Goal: Task Accomplishment & Management: Use online tool/utility

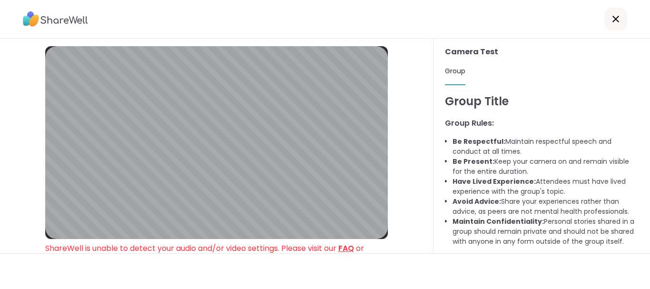
click at [350, 248] on link "FAQ" at bounding box center [346, 248] width 16 height 11
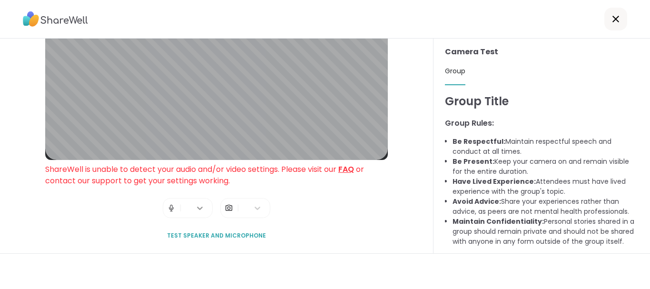
click at [197, 203] on div at bounding box center [199, 207] width 17 height 17
click at [198, 205] on icon at bounding box center [200, 208] width 10 height 10
click at [259, 208] on icon at bounding box center [257, 207] width 6 height 3
click at [256, 208] on icon at bounding box center [257, 207] width 6 height 3
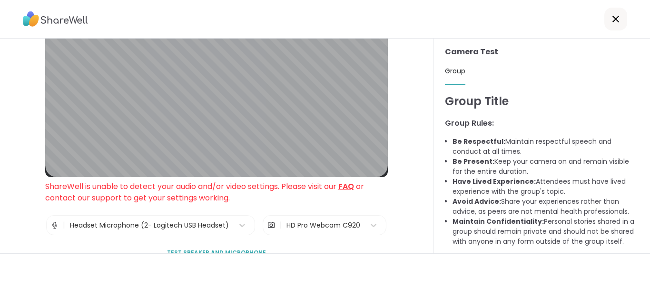
scroll to position [79, 0]
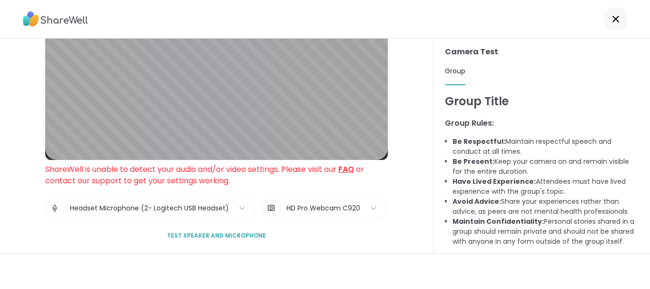
click at [346, 210] on div "HD Pro Webcam C920" at bounding box center [323, 208] width 74 height 10
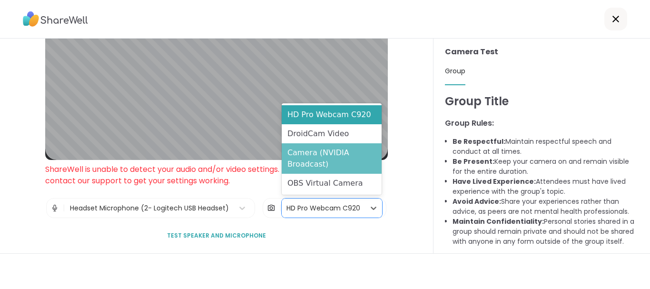
click at [340, 149] on div "Camera (NVIDIA Broadcast)" at bounding box center [332, 158] width 100 height 30
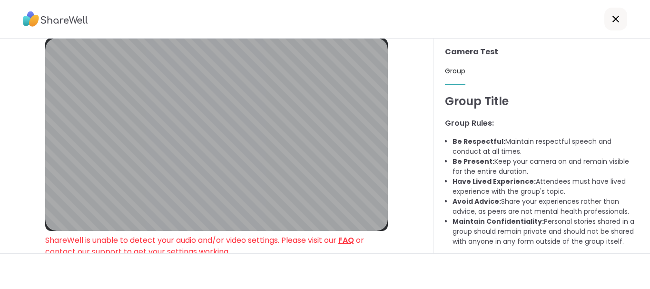
scroll to position [0, 0]
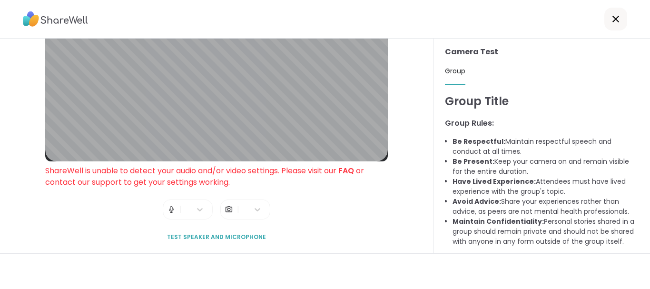
scroll to position [79, 0]
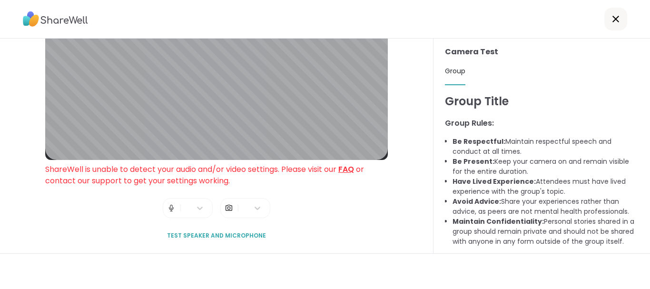
click at [263, 185] on div "ShareWell is unable to detect your audio and/or video settings. Please visit ou…" at bounding box center [216, 175] width 342 height 23
click at [199, 207] on icon at bounding box center [200, 208] width 10 height 10
click at [262, 209] on div at bounding box center [257, 207] width 17 height 17
click at [262, 208] on div at bounding box center [257, 207] width 17 height 17
